Goal: Information Seeking & Learning: Learn about a topic

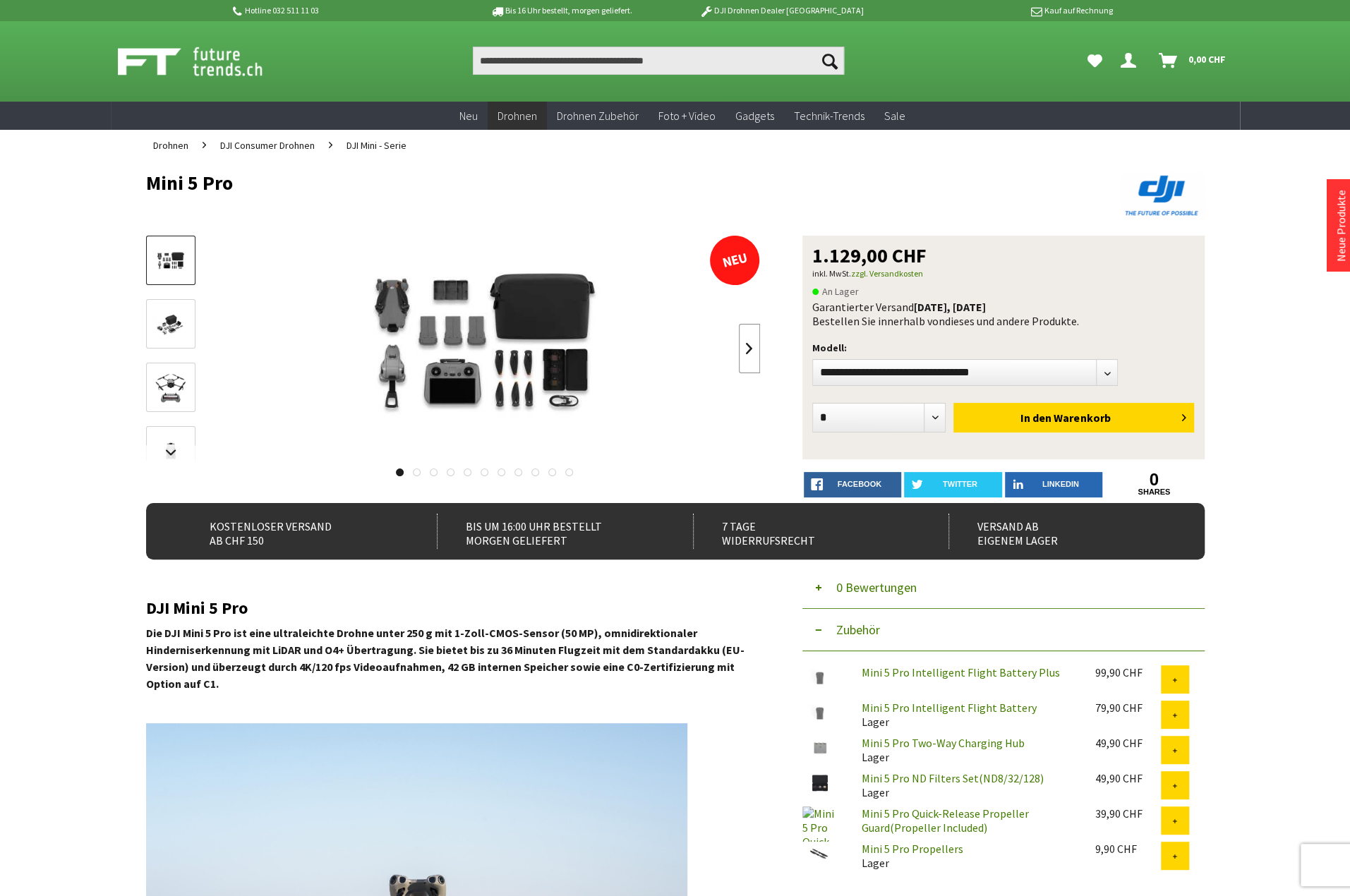
click at [751, 351] on link at bounding box center [749, 349] width 21 height 50
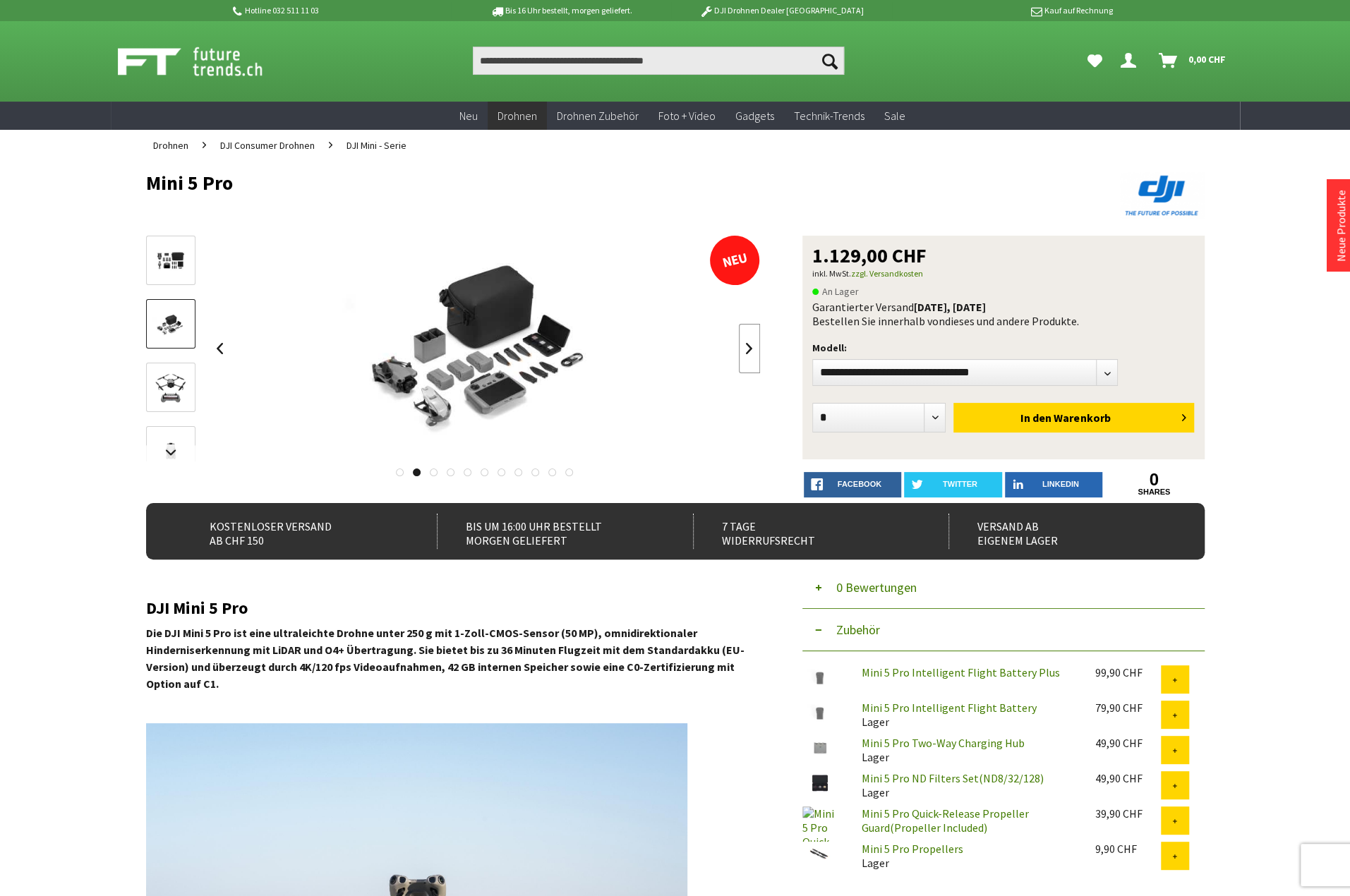
click at [751, 351] on link at bounding box center [749, 349] width 21 height 50
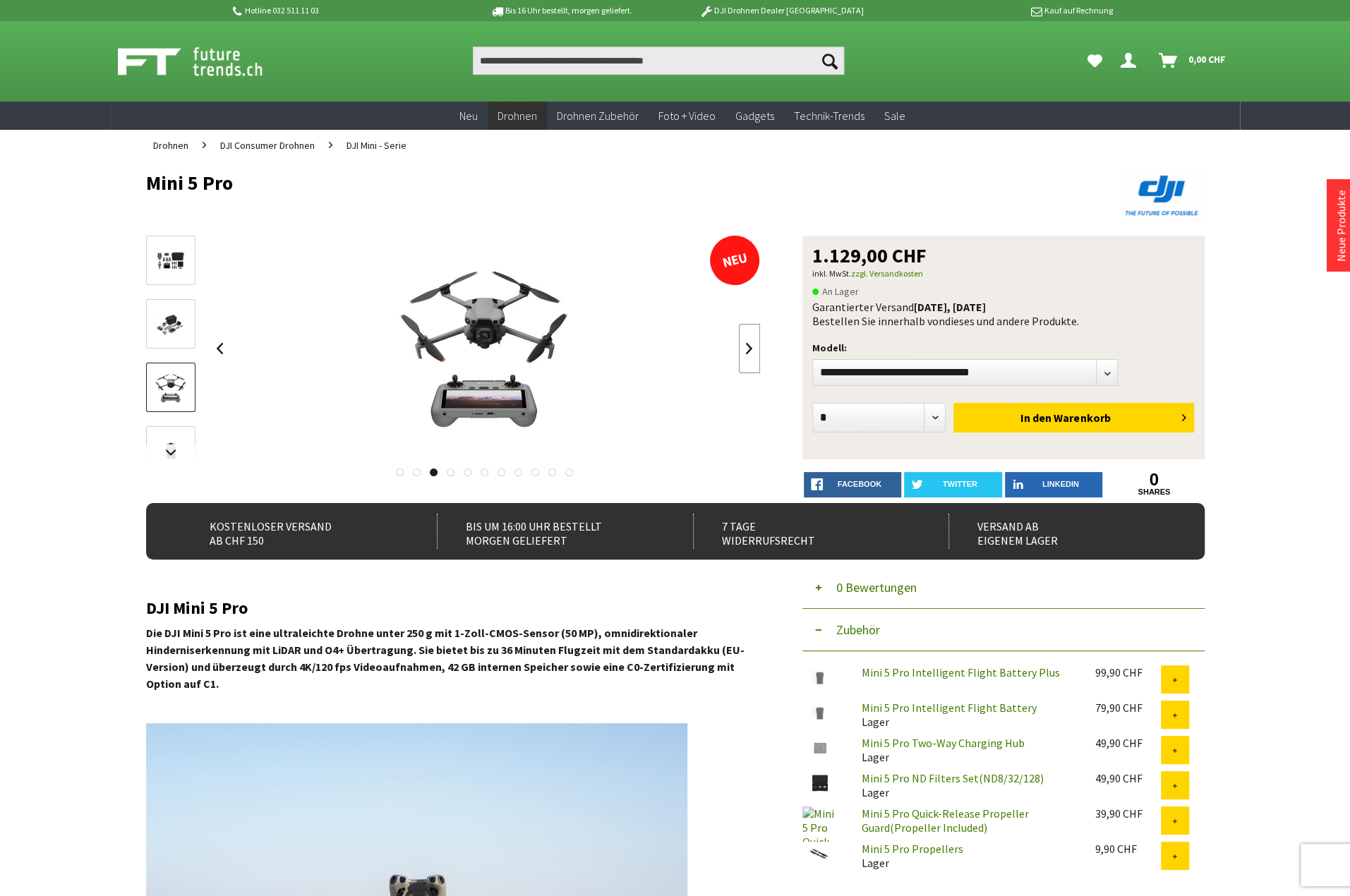
click at [751, 351] on link at bounding box center [749, 349] width 21 height 50
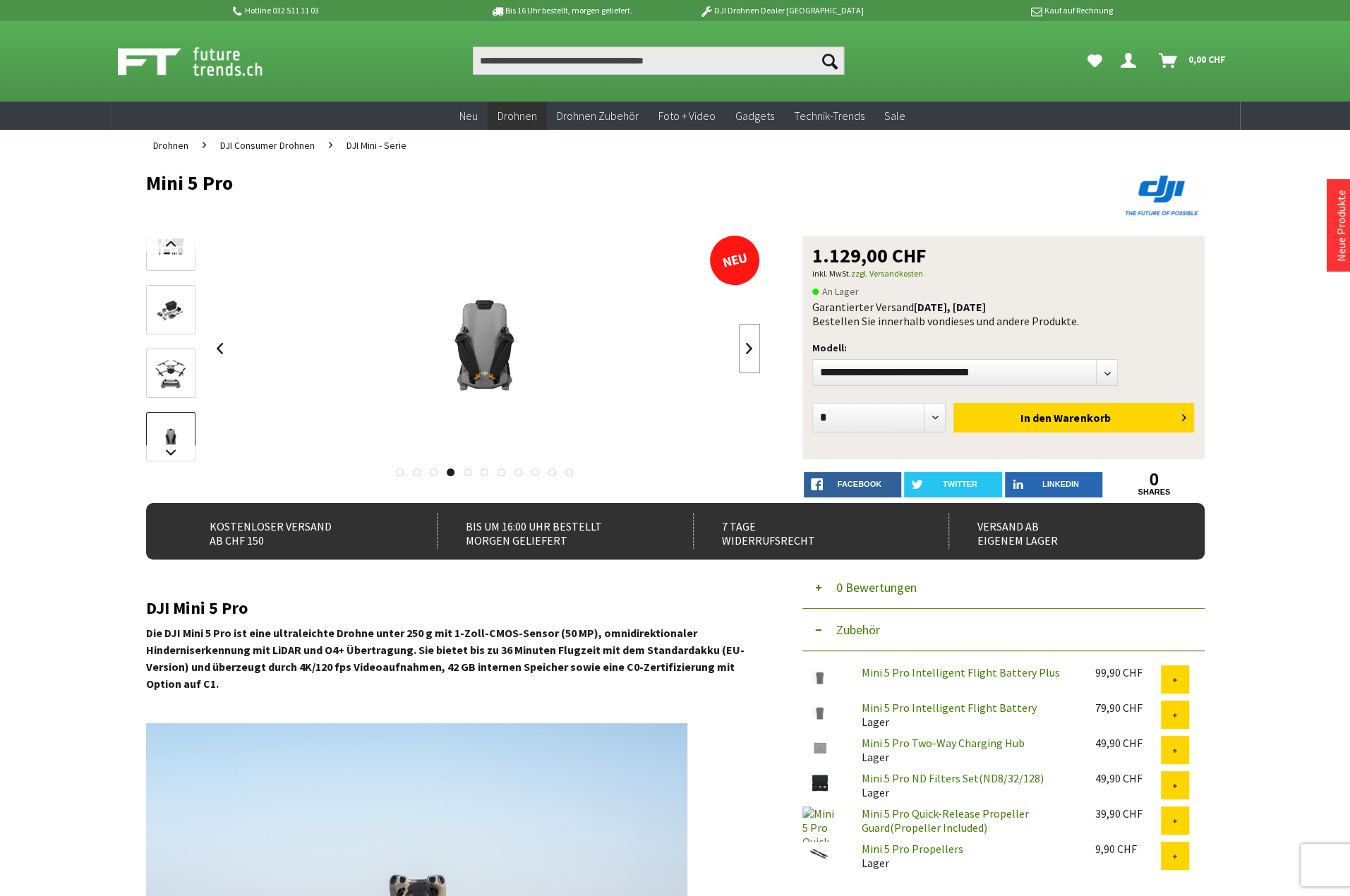
click at [751, 351] on link at bounding box center [749, 349] width 21 height 50
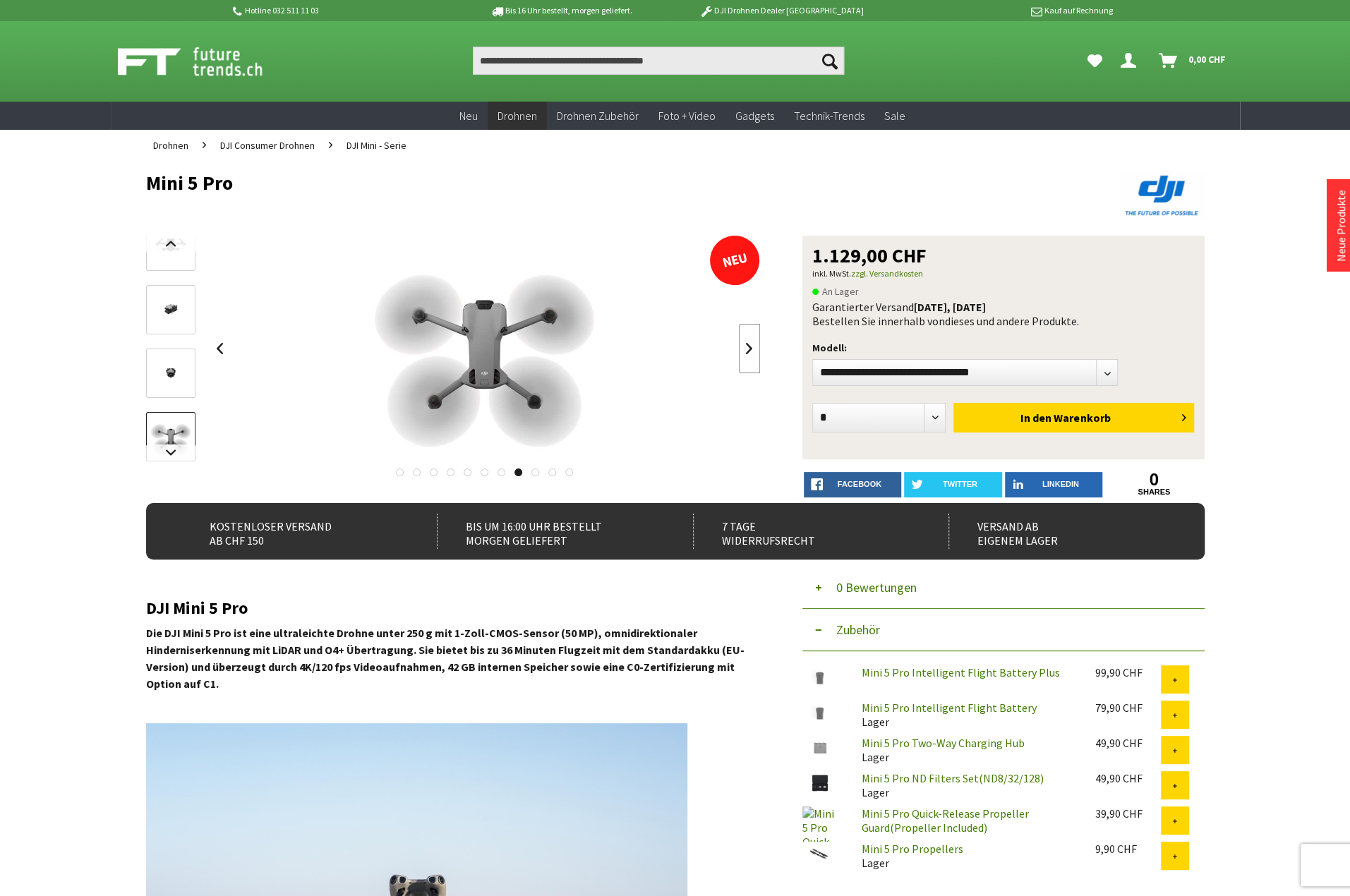
click at [751, 351] on link at bounding box center [749, 349] width 21 height 50
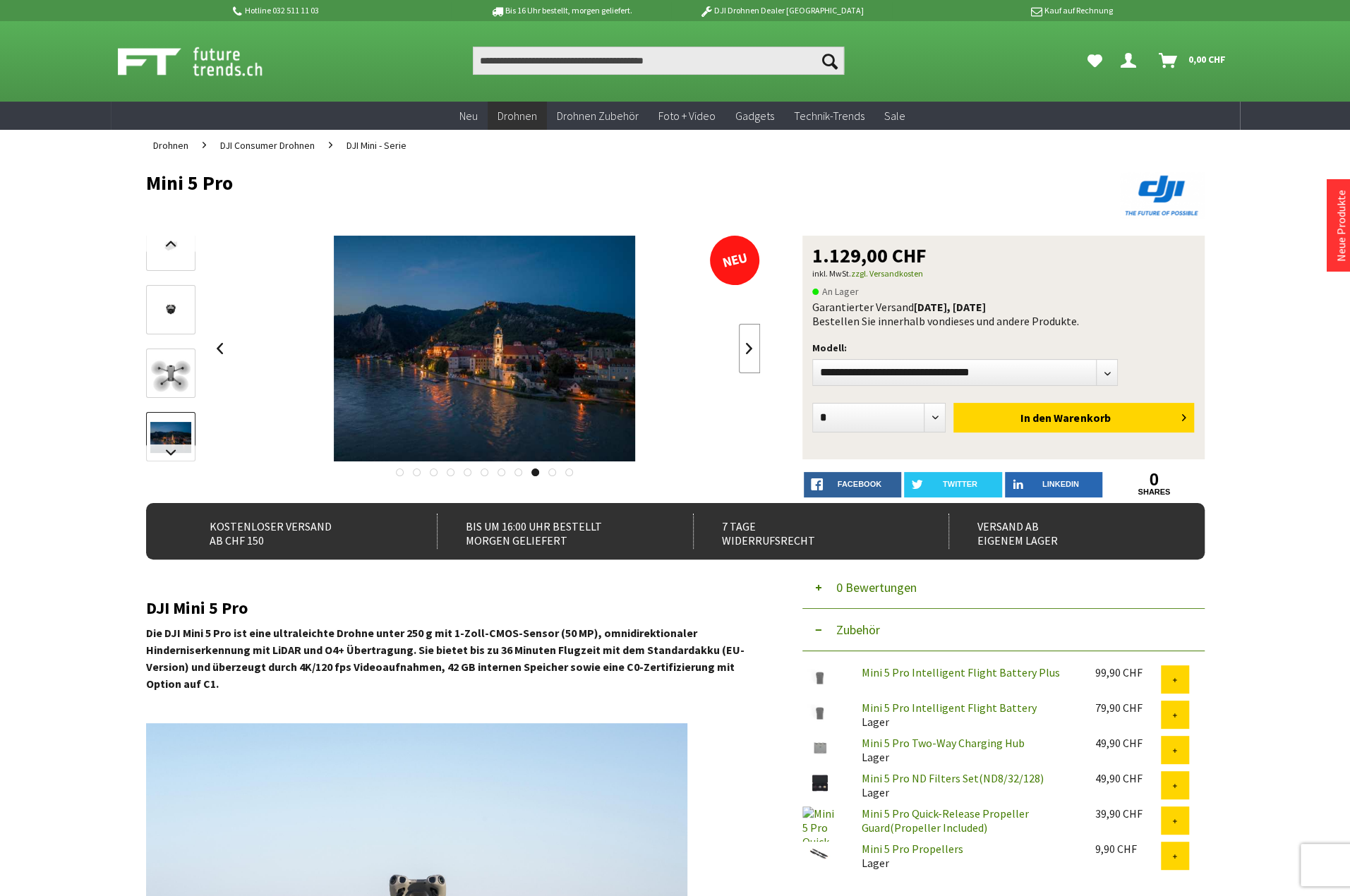
click at [751, 351] on link at bounding box center [749, 349] width 21 height 50
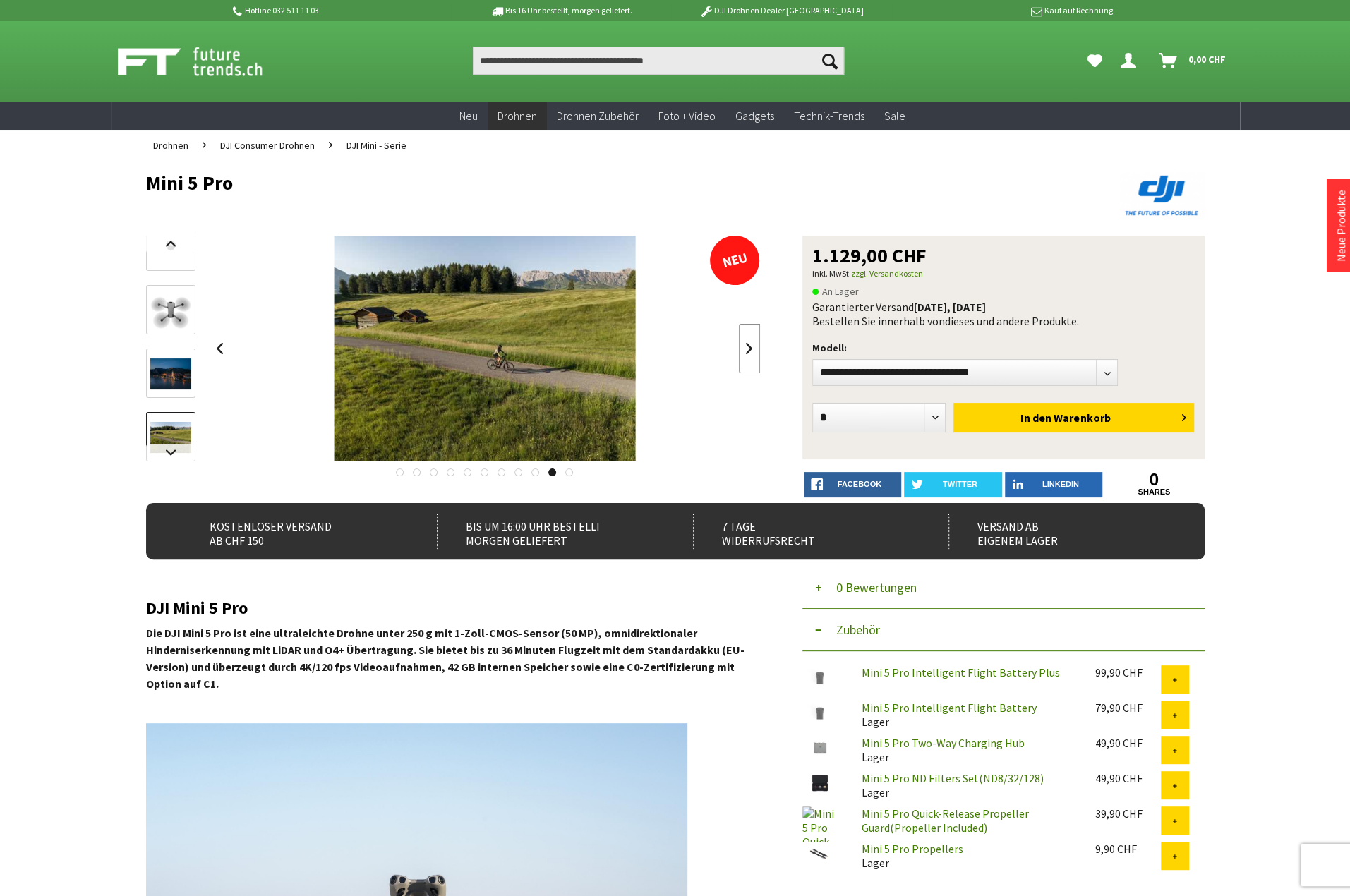
click at [751, 351] on link at bounding box center [749, 349] width 21 height 50
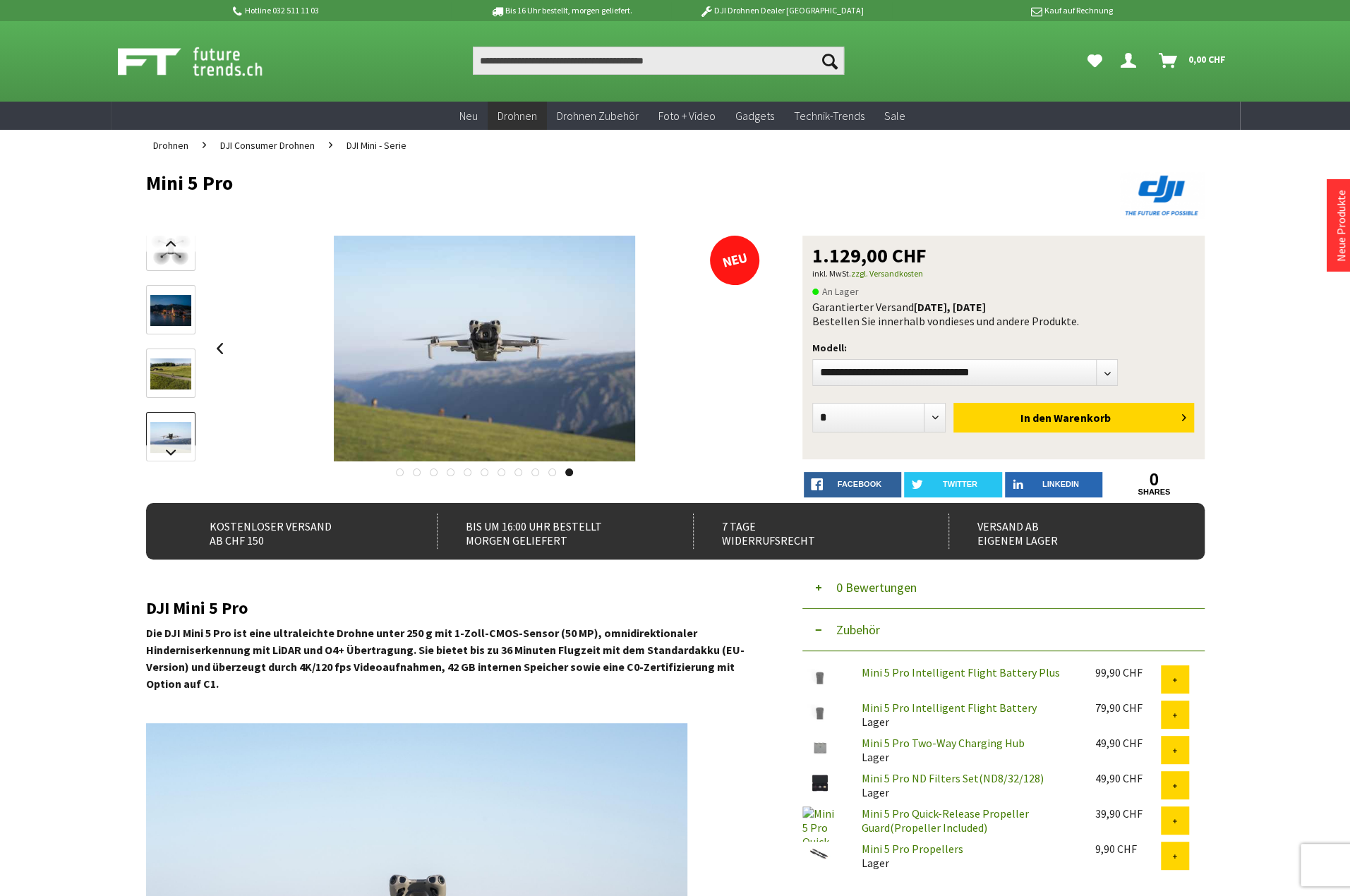
click at [751, 351] on div at bounding box center [486, 348] width 551 height 226
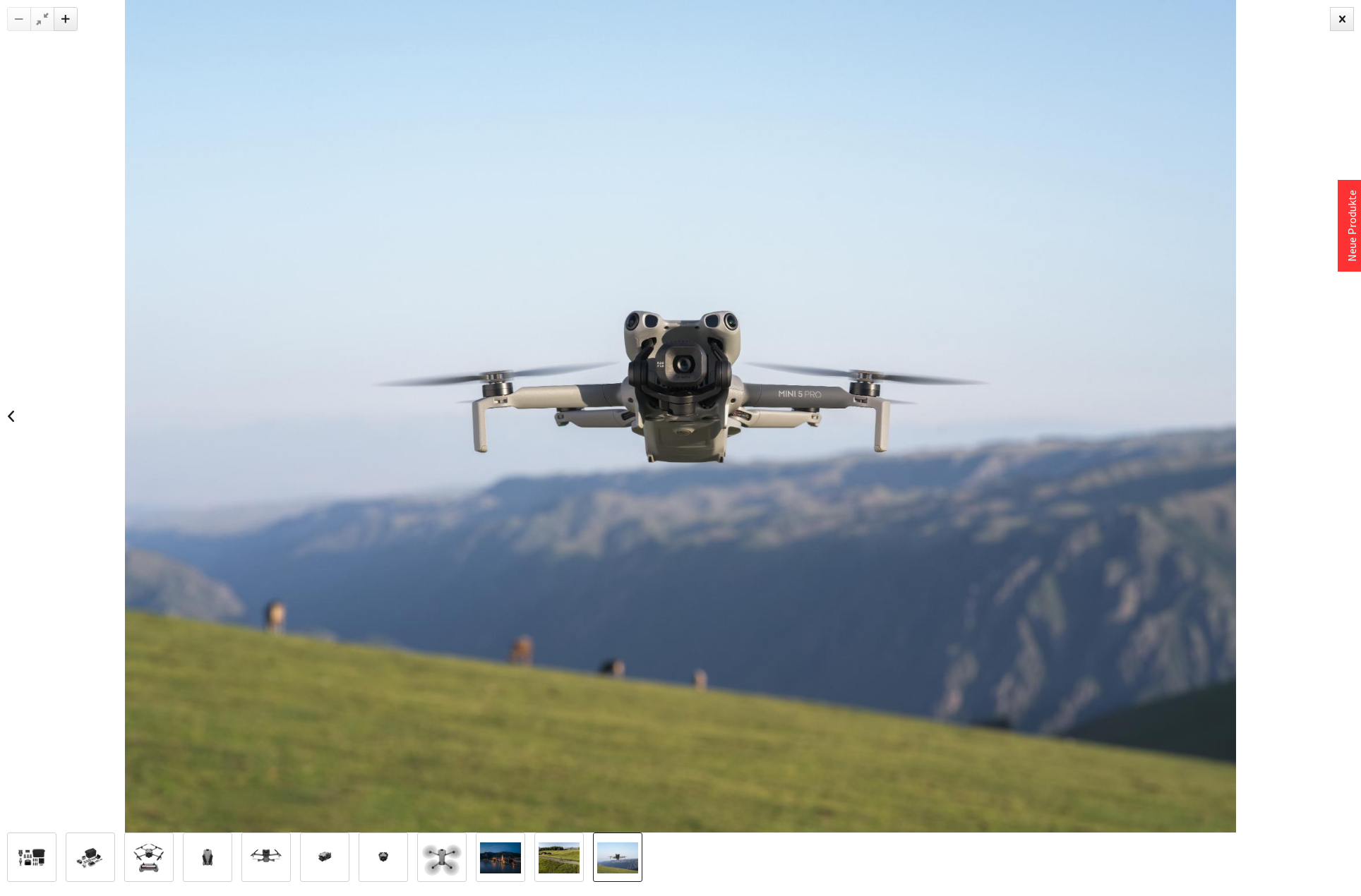
click at [42, 862] on img at bounding box center [31, 858] width 41 height 28
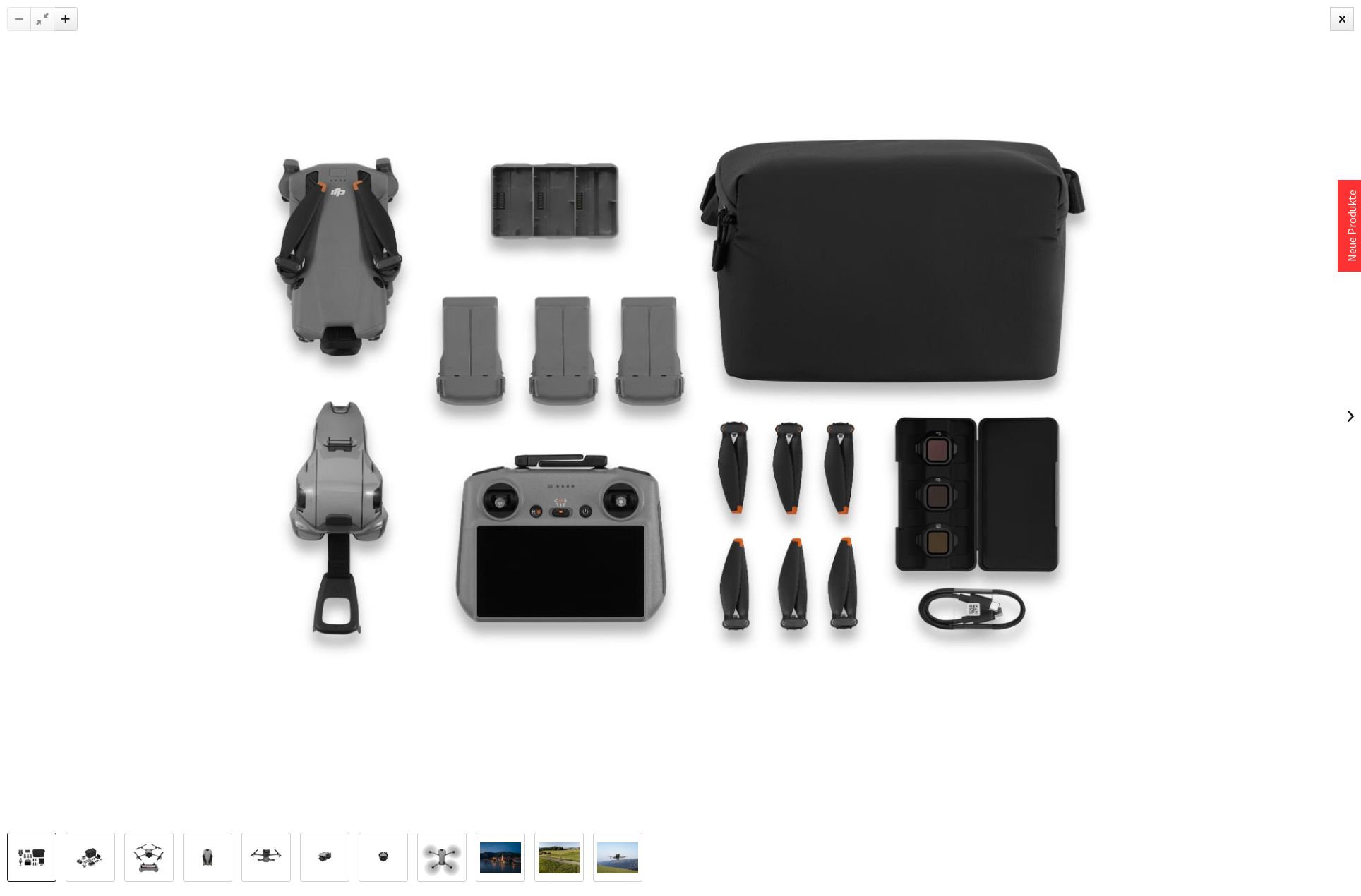
click at [332, 488] on img at bounding box center [680, 416] width 1249 height 833
click at [170, 858] on img at bounding box center [149, 858] width 41 height 41
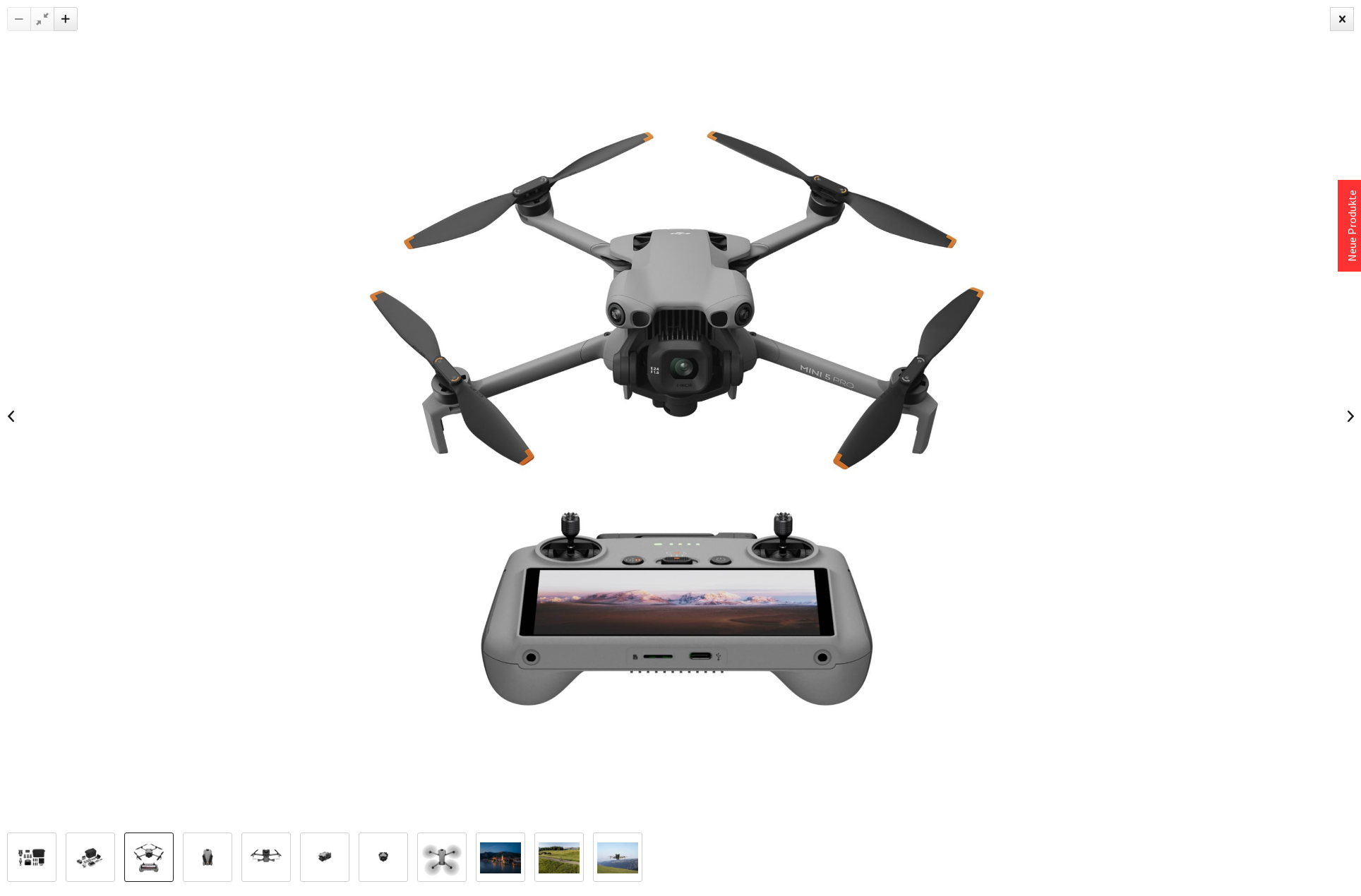
click at [206, 855] on img at bounding box center [207, 858] width 41 height 41
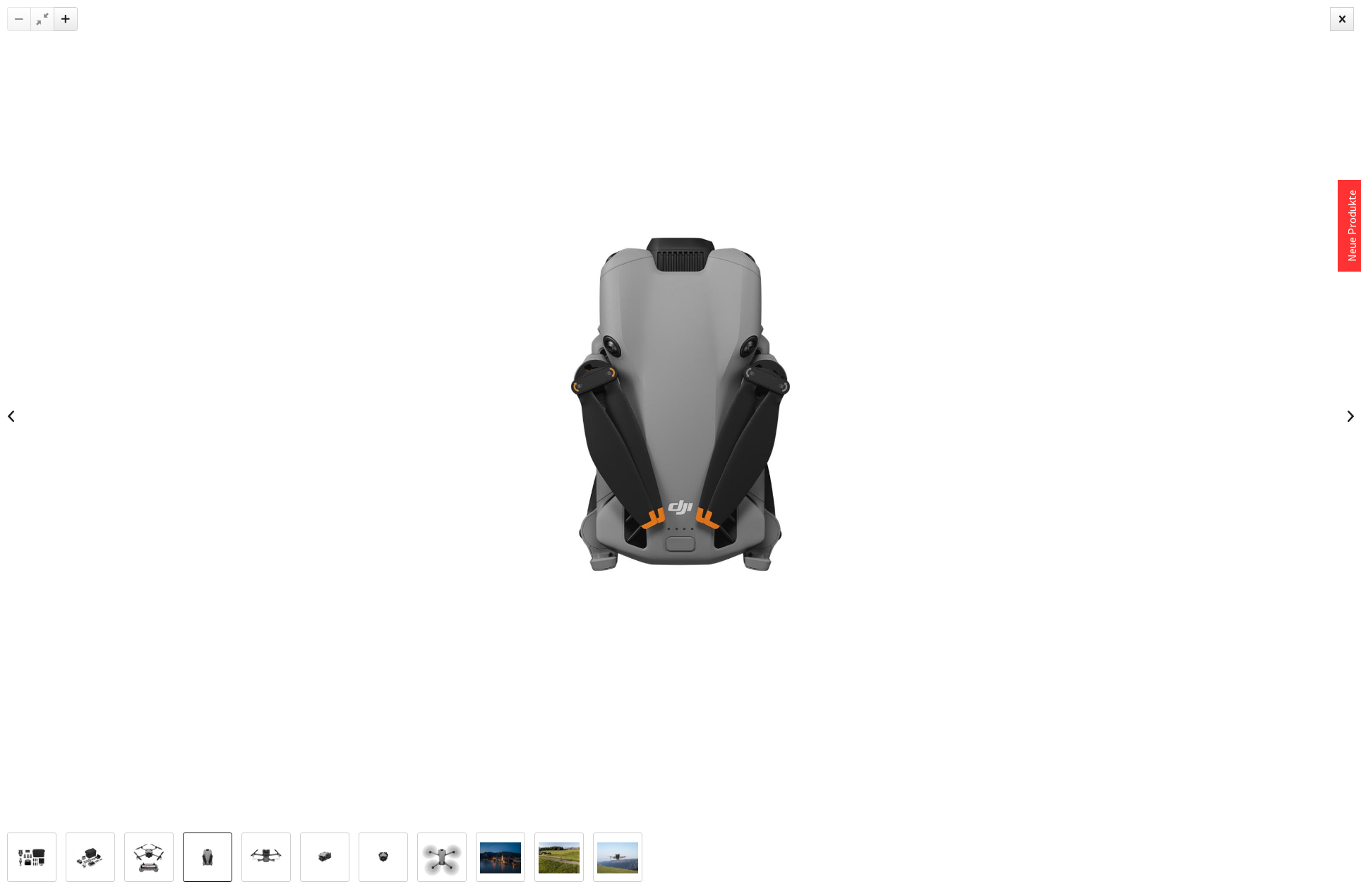
click at [259, 850] on img at bounding box center [265, 858] width 41 height 41
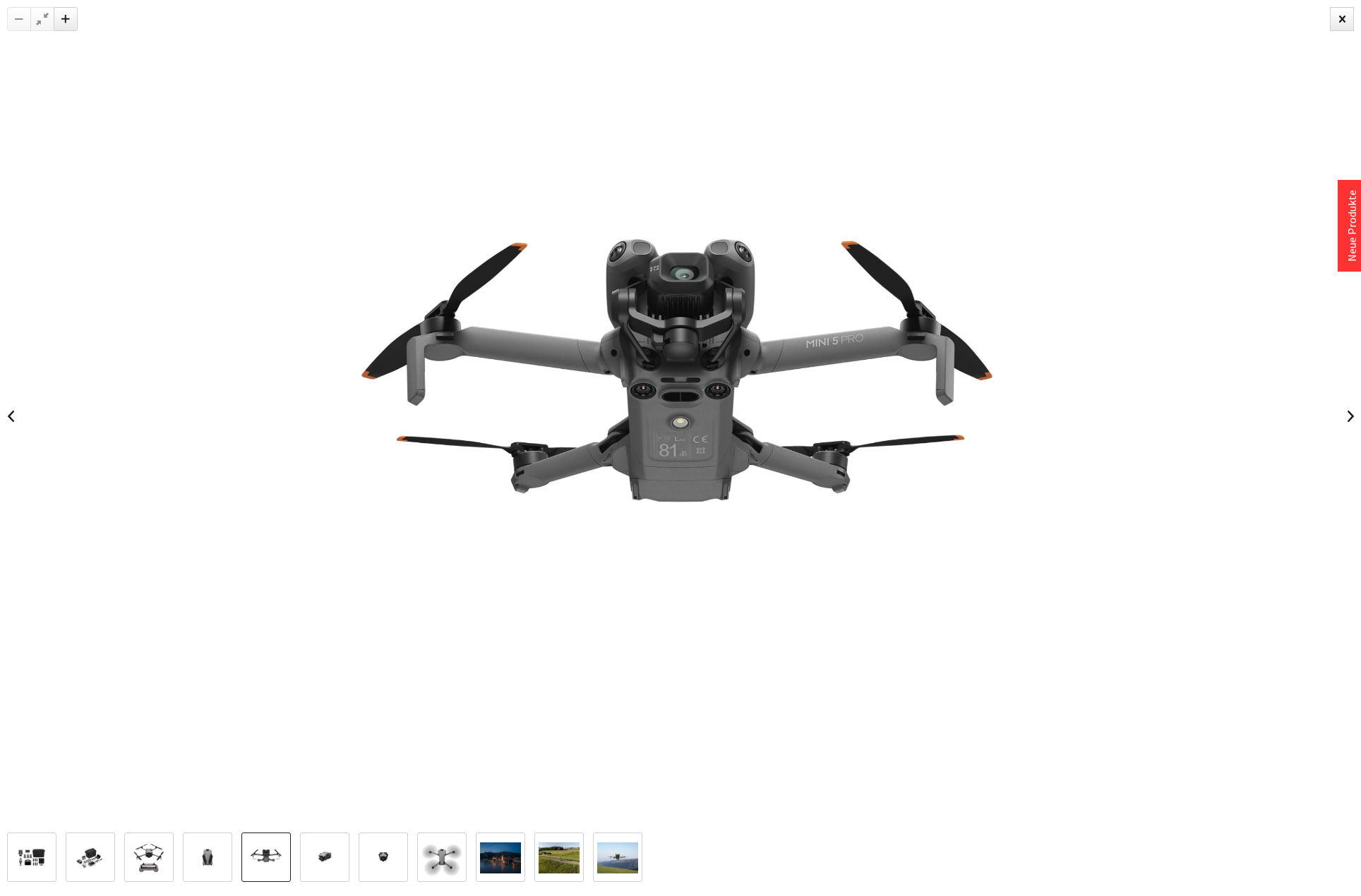
click at [525, 462] on img at bounding box center [680, 416] width 833 height 833
drag, startPoint x: 603, startPoint y: 473, endPoint x: 576, endPoint y: 452, distance: 34.2
